Goal: Information Seeking & Learning: Learn about a topic

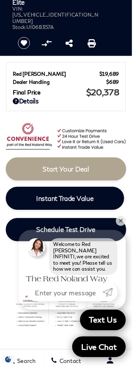
scroll to position [207, 0]
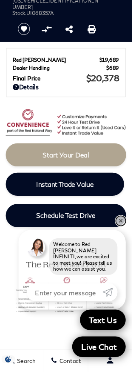
click at [128, 233] on link "✕" at bounding box center [125, 228] width 10 height 10
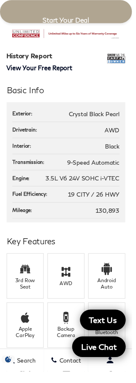
scroll to position [714, 0]
